Goal: Task Accomplishment & Management: Complete application form

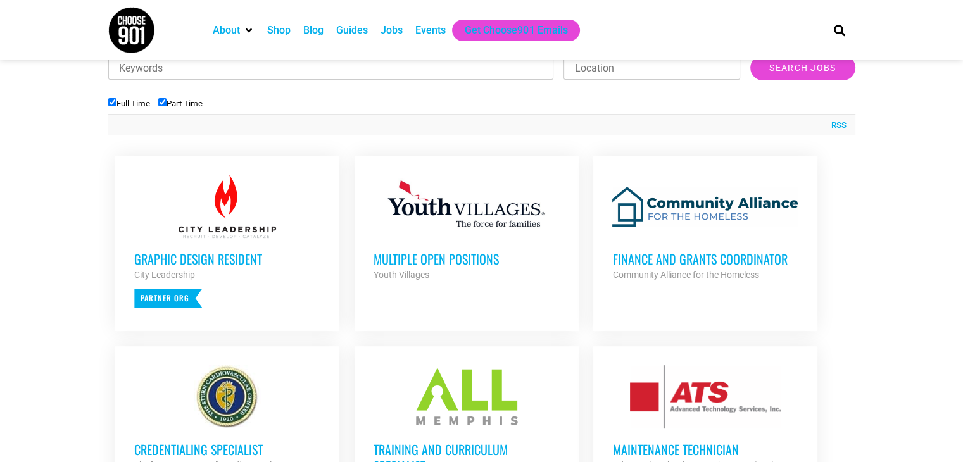
scroll to position [422, 0]
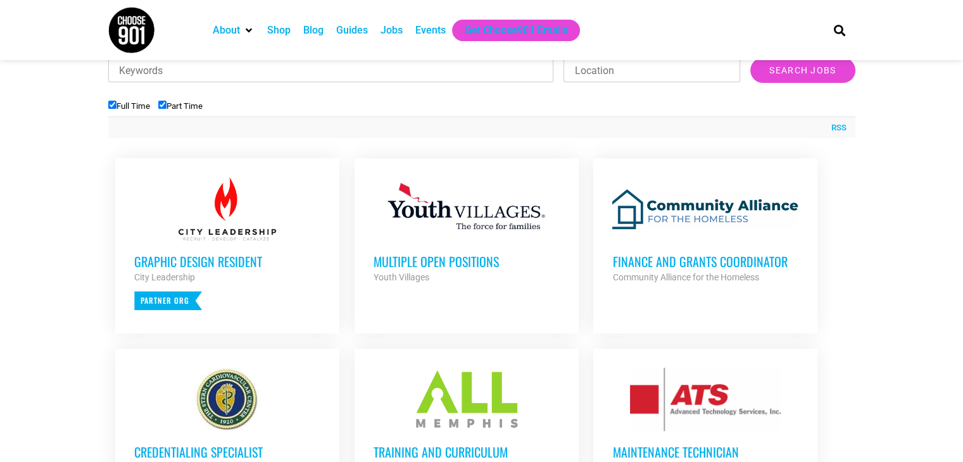
click at [165, 108] on input "Part Time" at bounding box center [162, 105] width 8 height 8
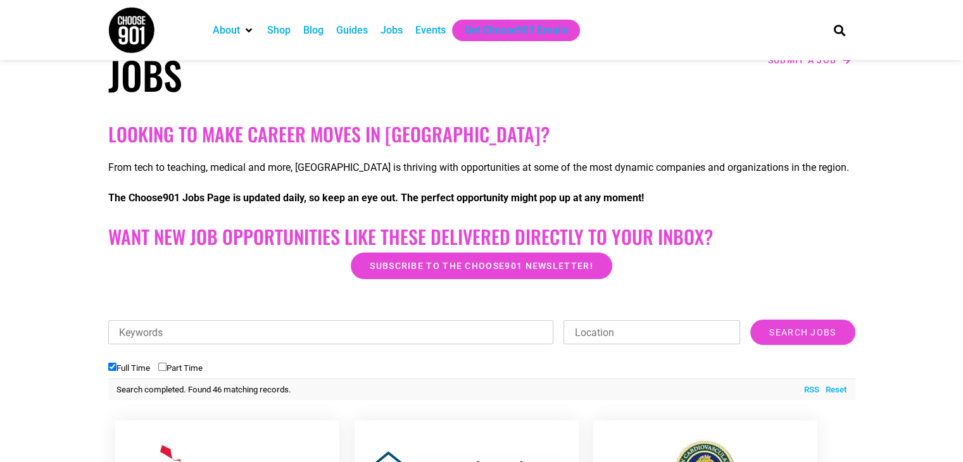
scroll to position [167, 0]
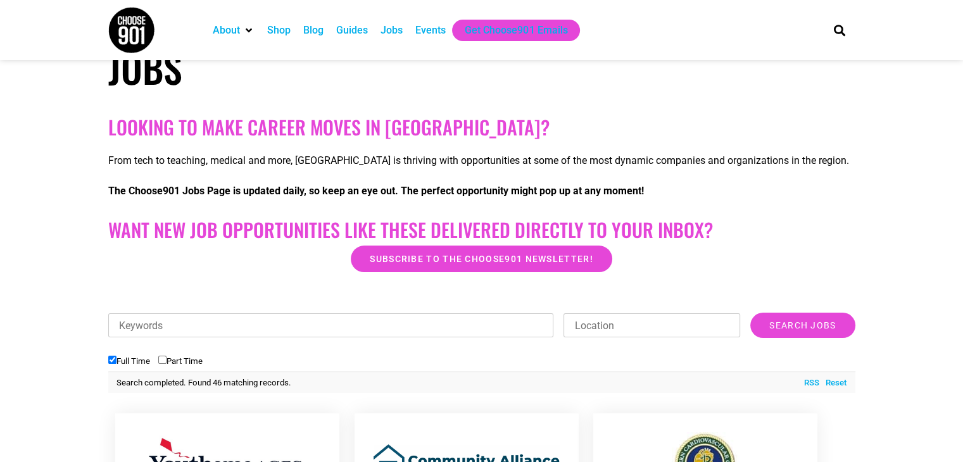
click at [185, 357] on label "Part Time" at bounding box center [180, 360] width 44 height 9
click at [166, 357] on input "Part Time" at bounding box center [162, 360] width 8 height 8
checkbox input "true"
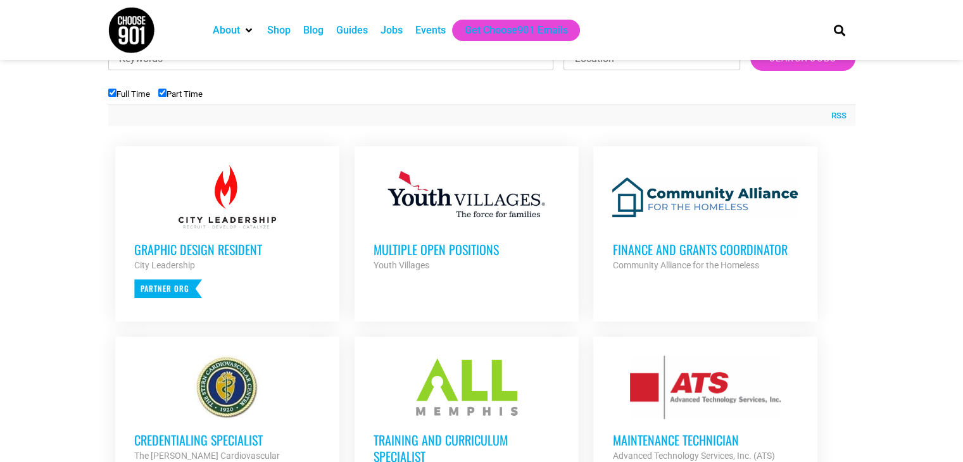
scroll to position [444, 0]
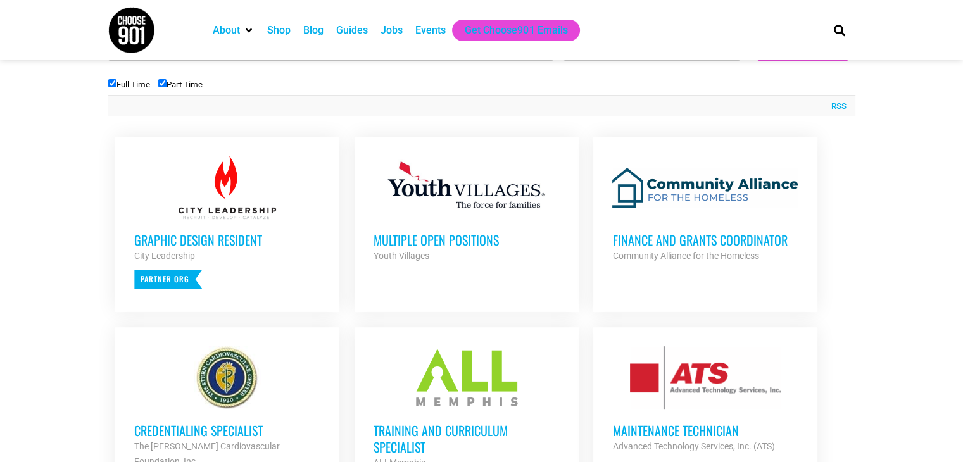
click at [284, 268] on div "Graphic Design Resident City Leadership Partner Org" at bounding box center [227, 254] width 186 height 70
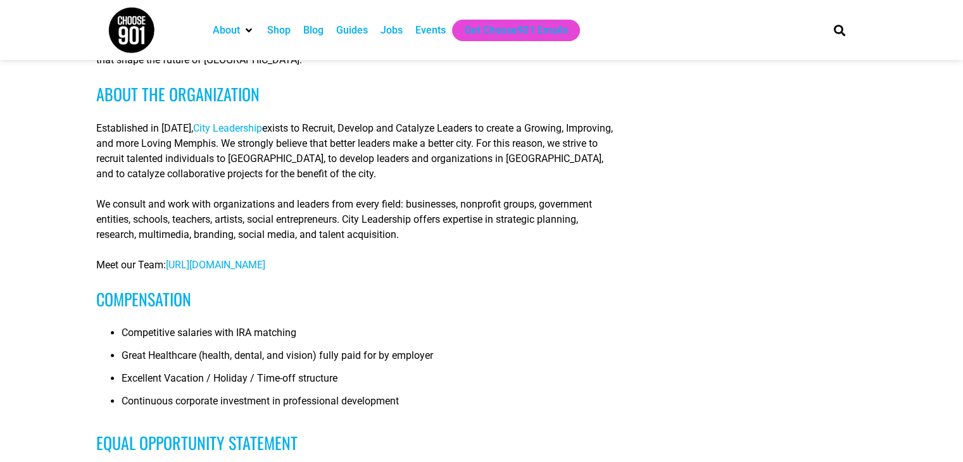
scroll to position [747, 0]
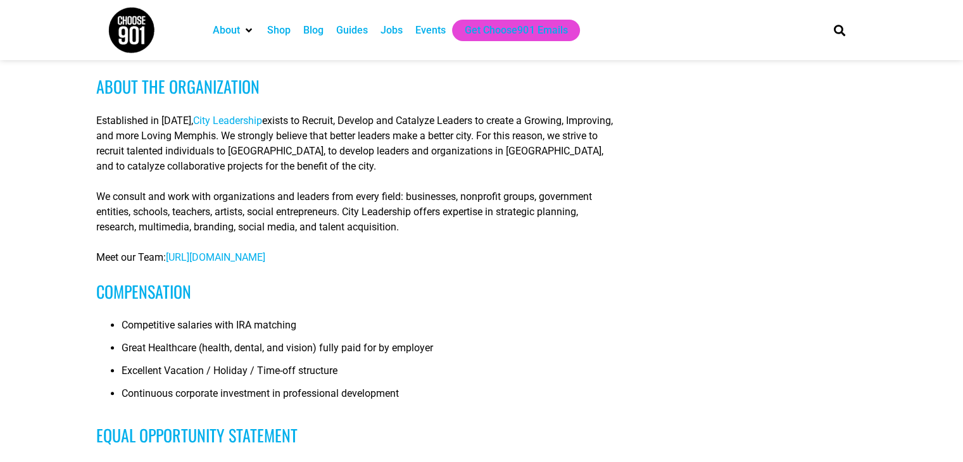
click at [265, 254] on span "[URL][DOMAIN_NAME]" at bounding box center [215, 257] width 99 height 12
